Goal: Information Seeking & Learning: Learn about a topic

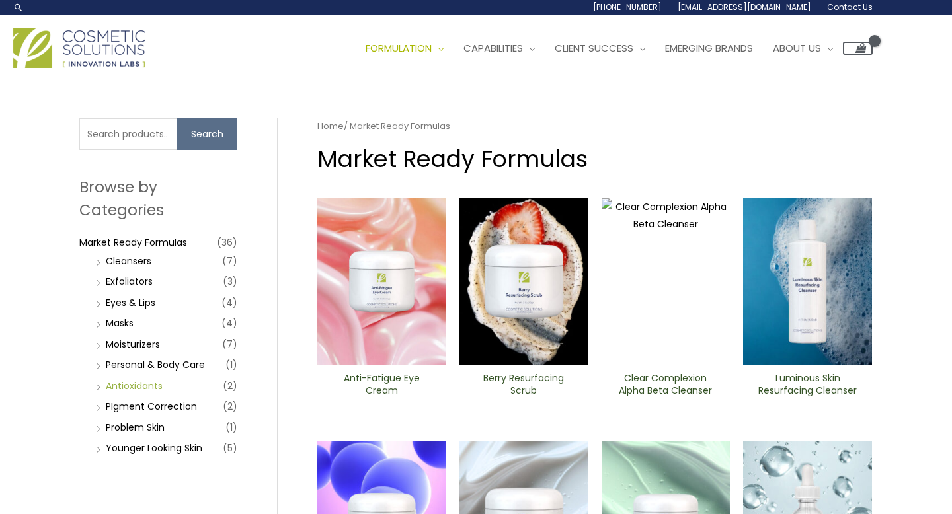
click at [139, 383] on link "Antioxidants" at bounding box center [134, 385] width 57 height 13
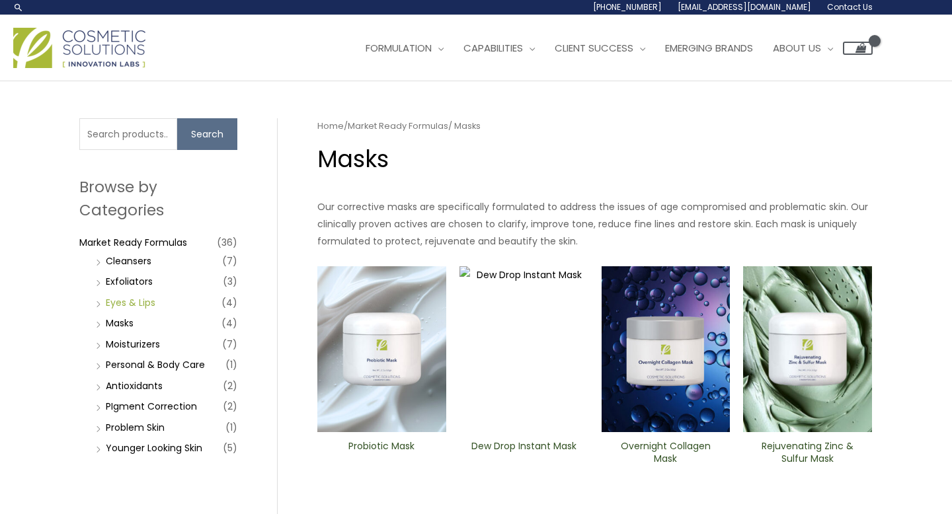
click at [139, 299] on link "Eyes & Lips" at bounding box center [131, 302] width 50 height 13
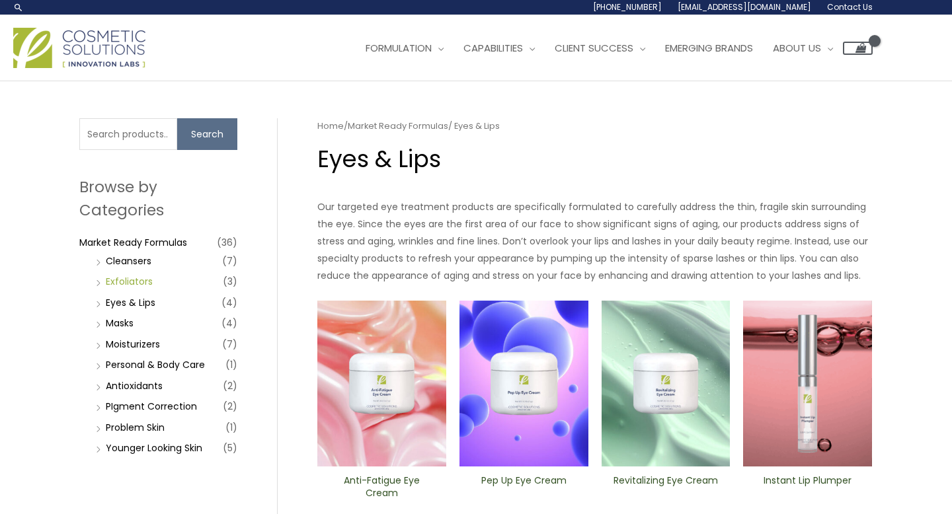
click at [137, 286] on link "Exfoliators" at bounding box center [129, 281] width 47 height 13
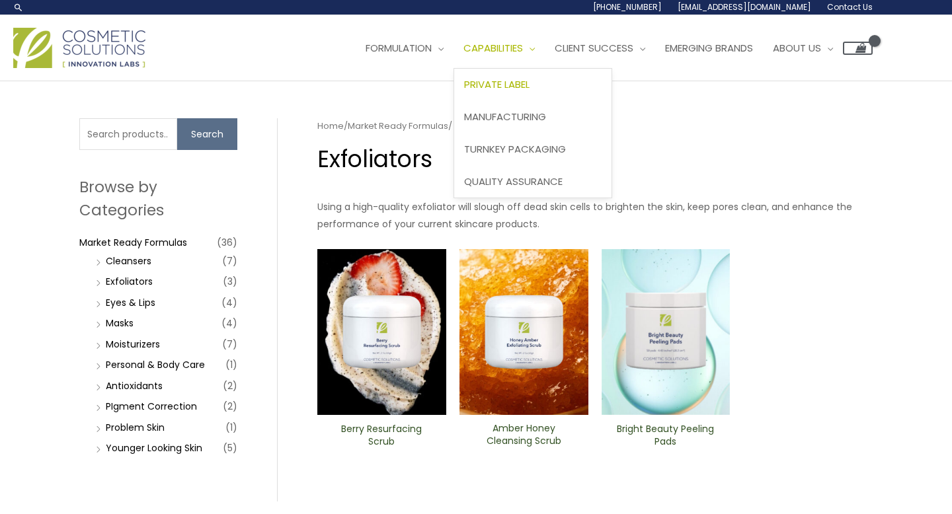
click at [529, 89] on span "Private Label" at bounding box center [496, 84] width 65 height 14
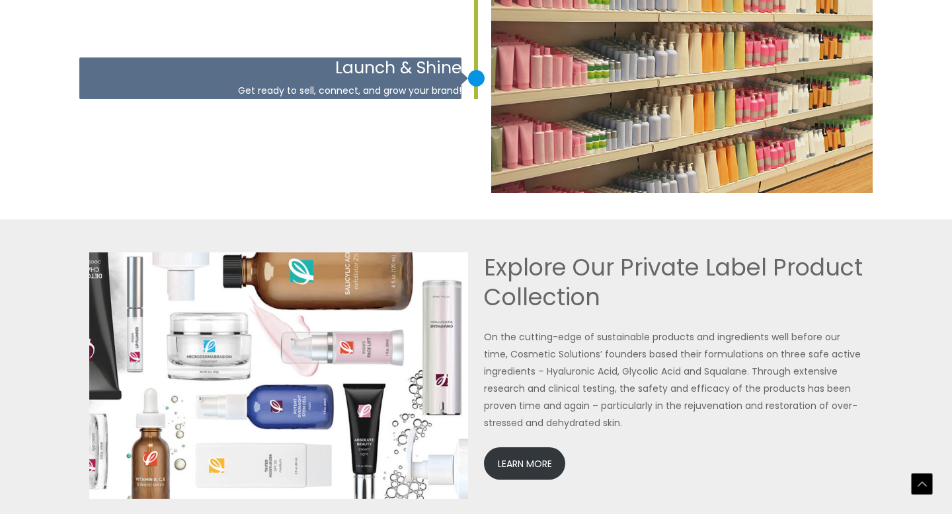
scroll to position [2812, 0]
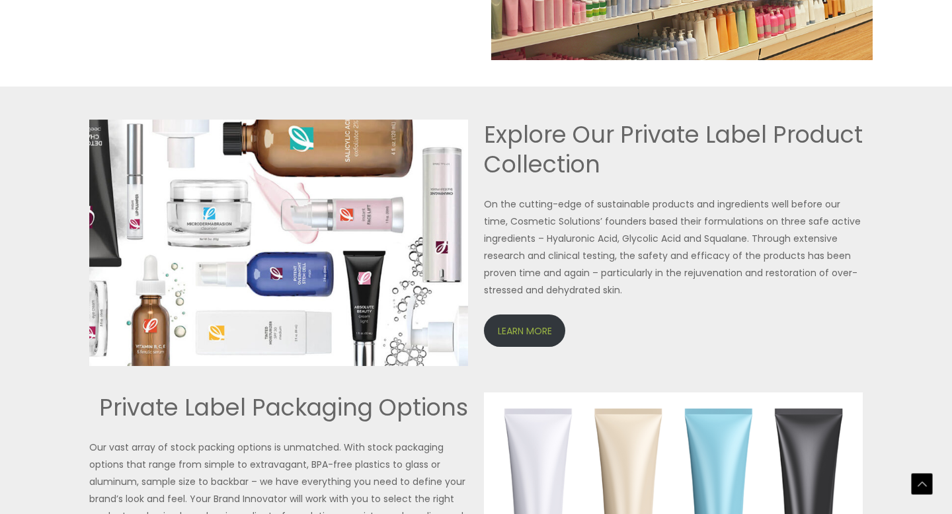
click at [536, 340] on link "LEARN MORE" at bounding box center [524, 331] width 81 height 32
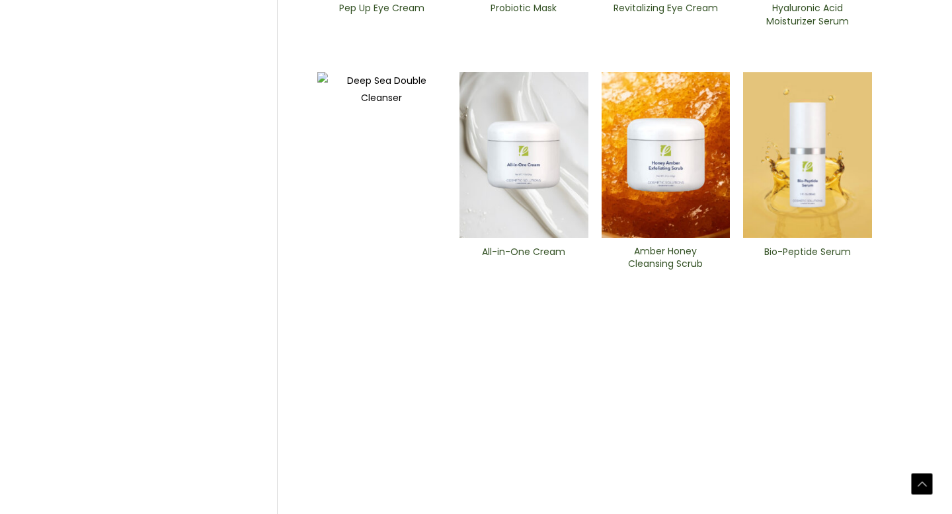
scroll to position [610, 0]
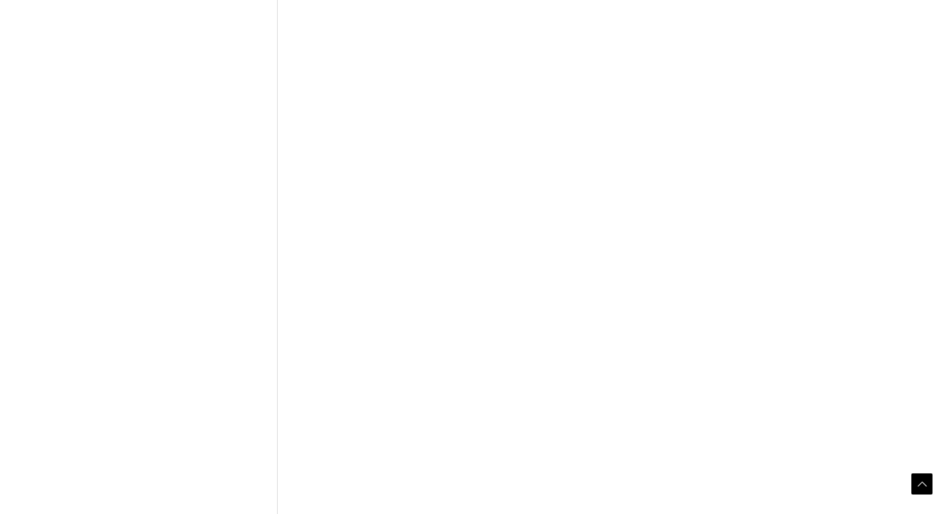
scroll to position [598, 0]
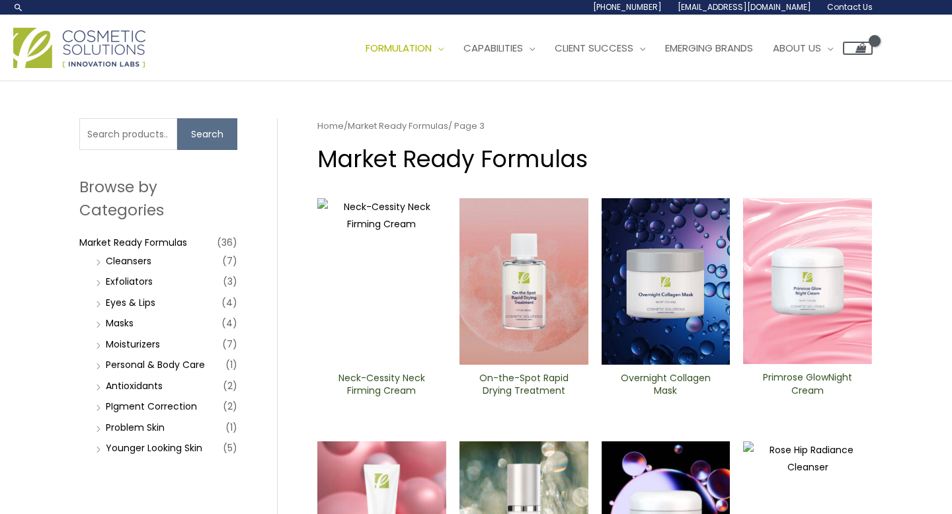
click at [134, 326] on li "Masks (4)" at bounding box center [165, 323] width 145 height 19
click at [124, 321] on link "Masks" at bounding box center [120, 323] width 28 height 13
click at [133, 264] on link "Cleansers" at bounding box center [129, 260] width 46 height 13
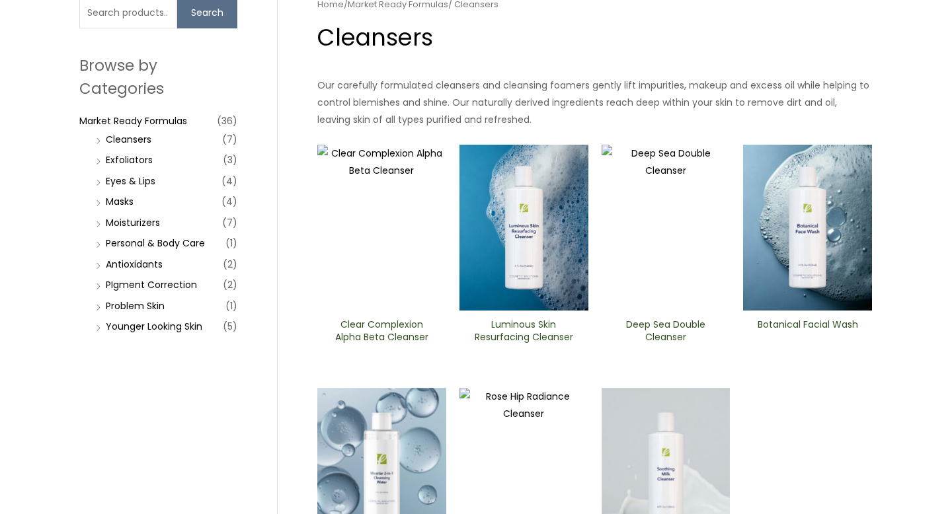
scroll to position [102, 0]
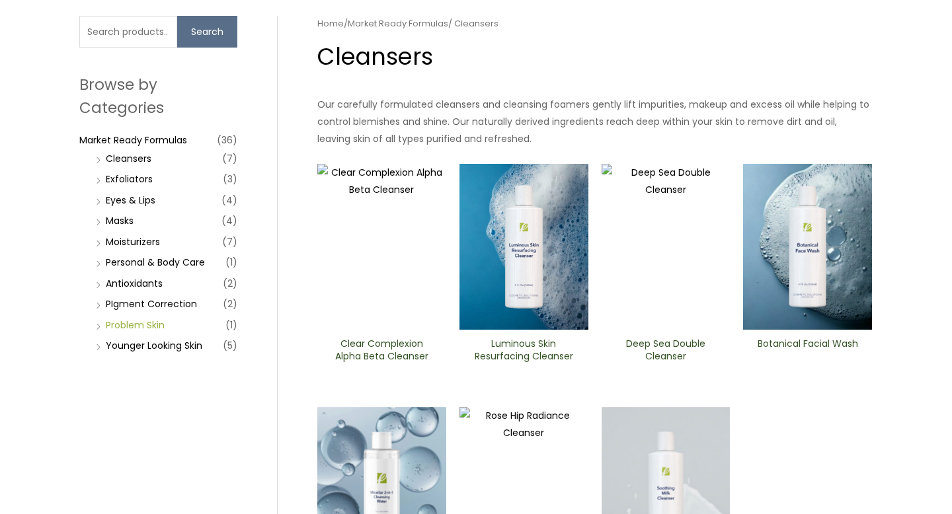
click at [142, 325] on link "Problem Skin" at bounding box center [135, 325] width 59 height 13
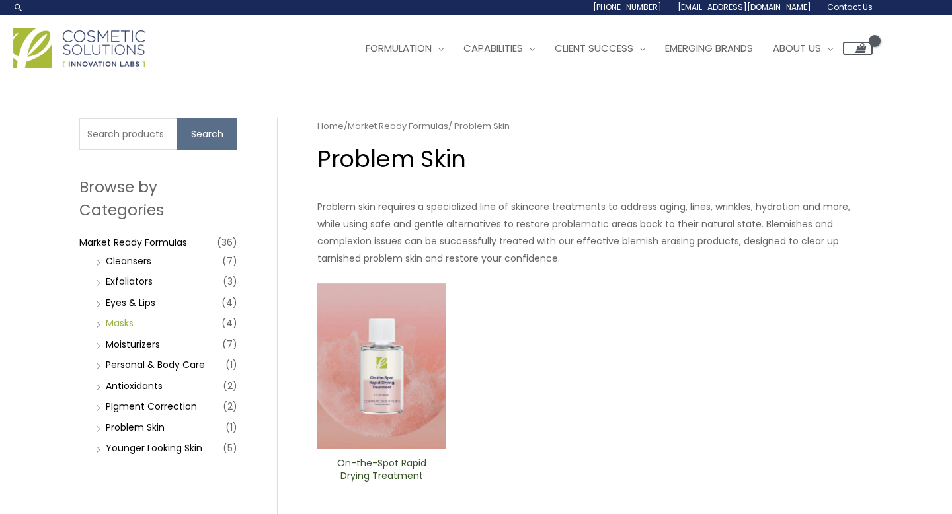
click at [113, 322] on link "Masks" at bounding box center [120, 323] width 28 height 13
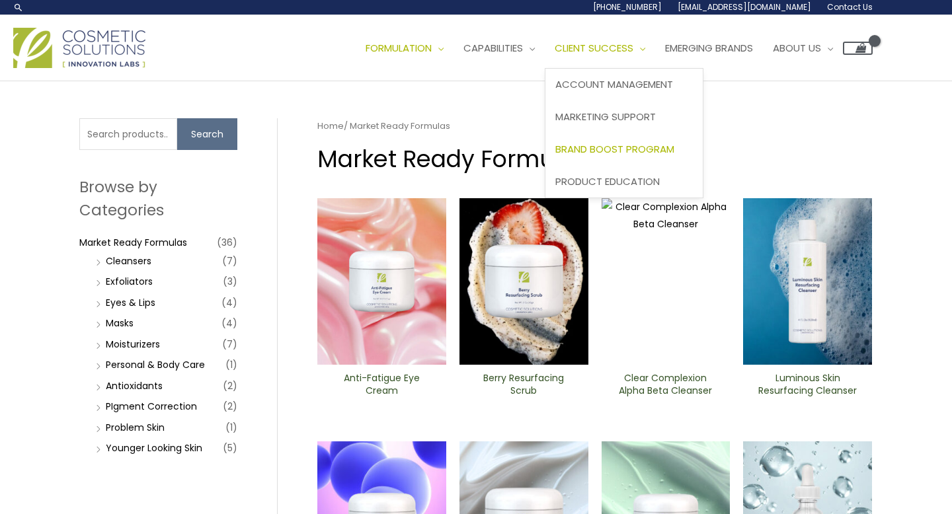
click at [670, 147] on span "Brand Boost Program" at bounding box center [614, 149] width 119 height 14
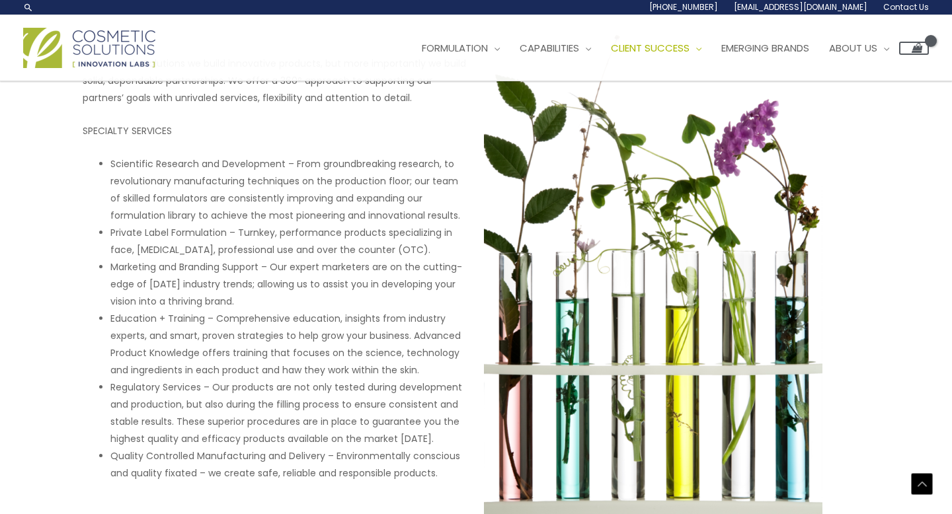
scroll to position [629, 0]
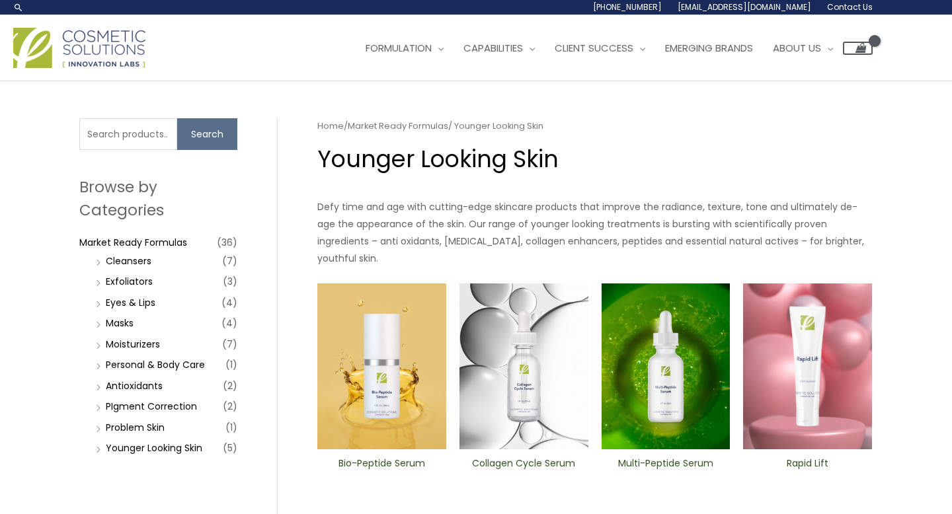
click at [134, 250] on li "Market Ready Formulas (36) Cleansers (7) Exfoliators (3) Eyes & Lips (4) Masks …" at bounding box center [158, 345] width 158 height 227
click at [135, 260] on link "Cleansers" at bounding box center [129, 260] width 46 height 13
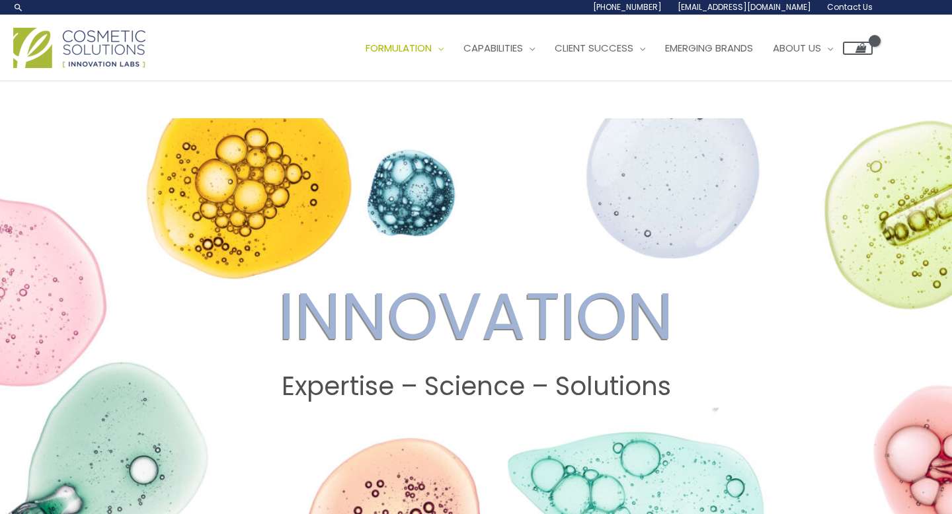
drag, startPoint x: 946, startPoint y: 37, endPoint x: 831, endPoint y: -1, distance: 121.2
click at [753, 50] on span "Emerging Brands" at bounding box center [709, 48] width 88 height 14
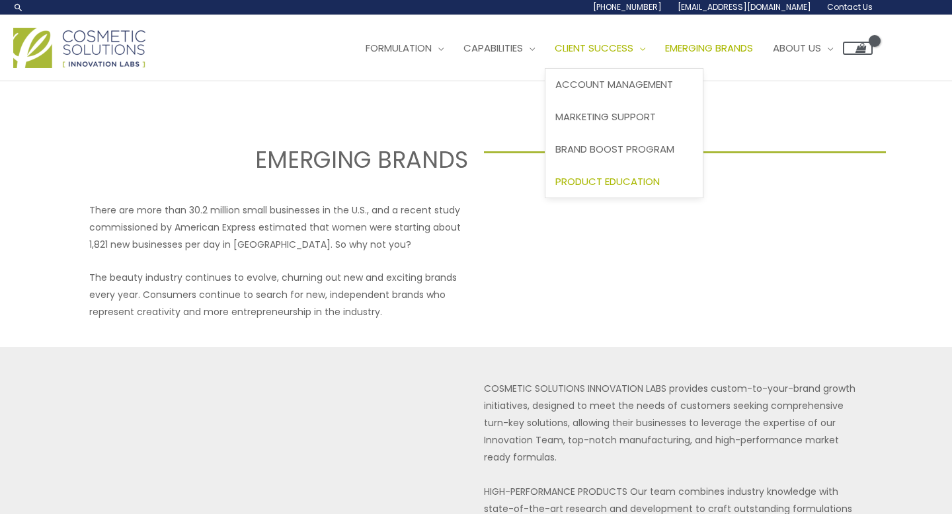
click at [624, 183] on span "Product Education" at bounding box center [607, 181] width 104 height 14
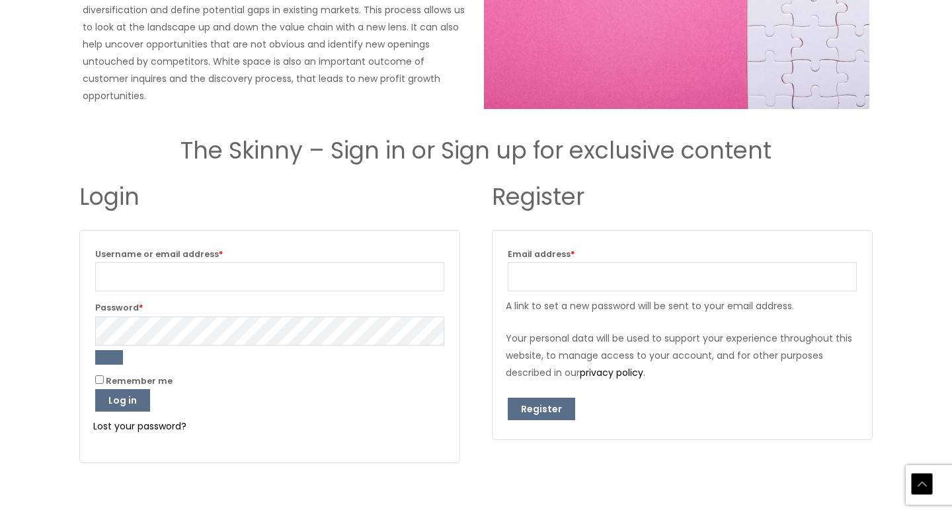
scroll to position [1553, 0]
